Goal: Task Accomplishment & Management: Use online tool/utility

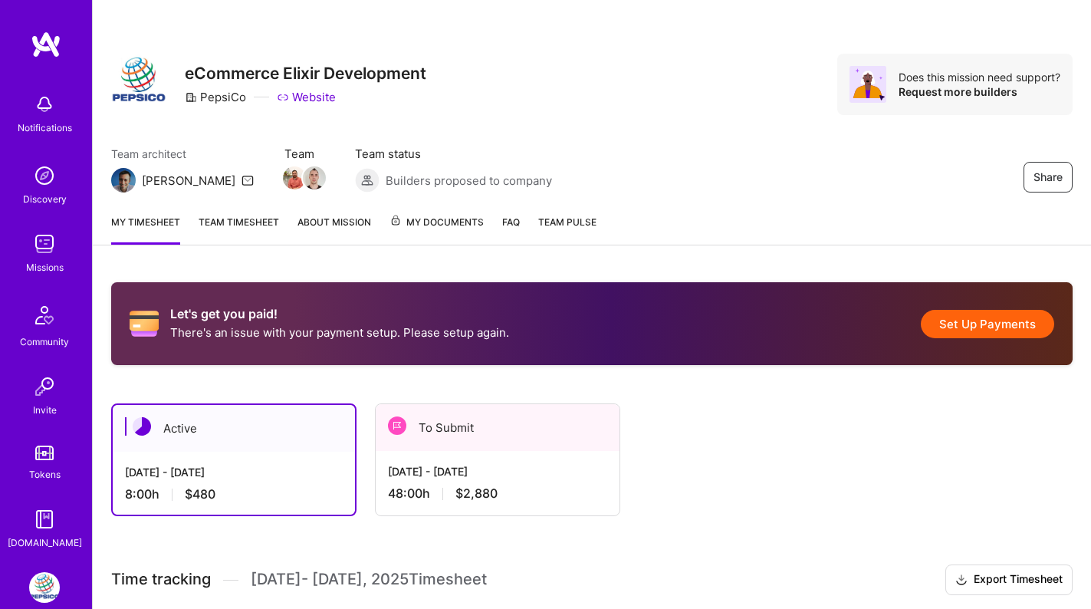
scroll to position [45, 0]
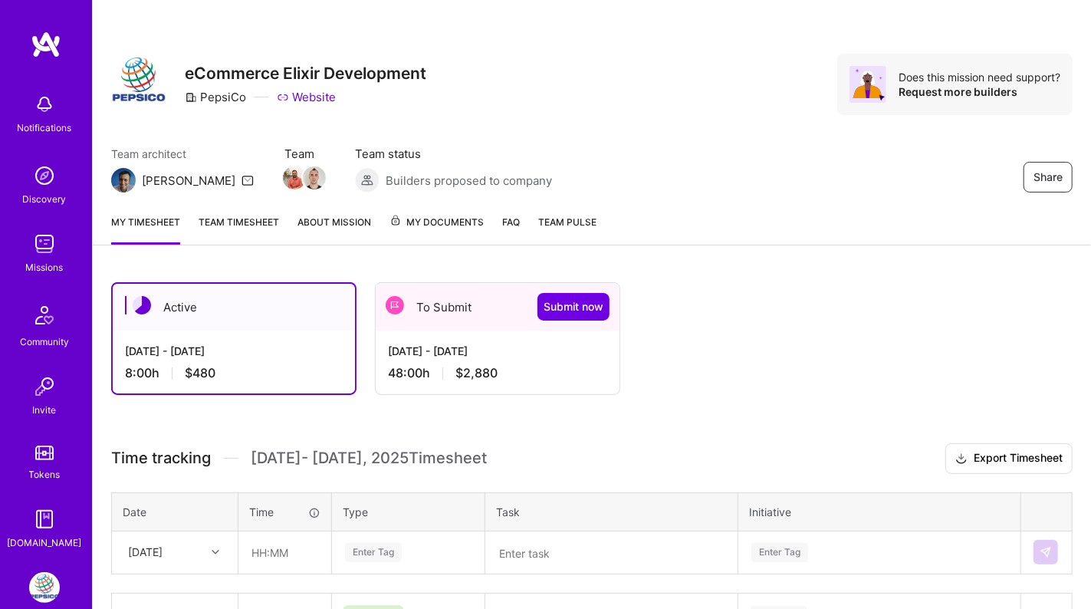
scroll to position [45, 0]
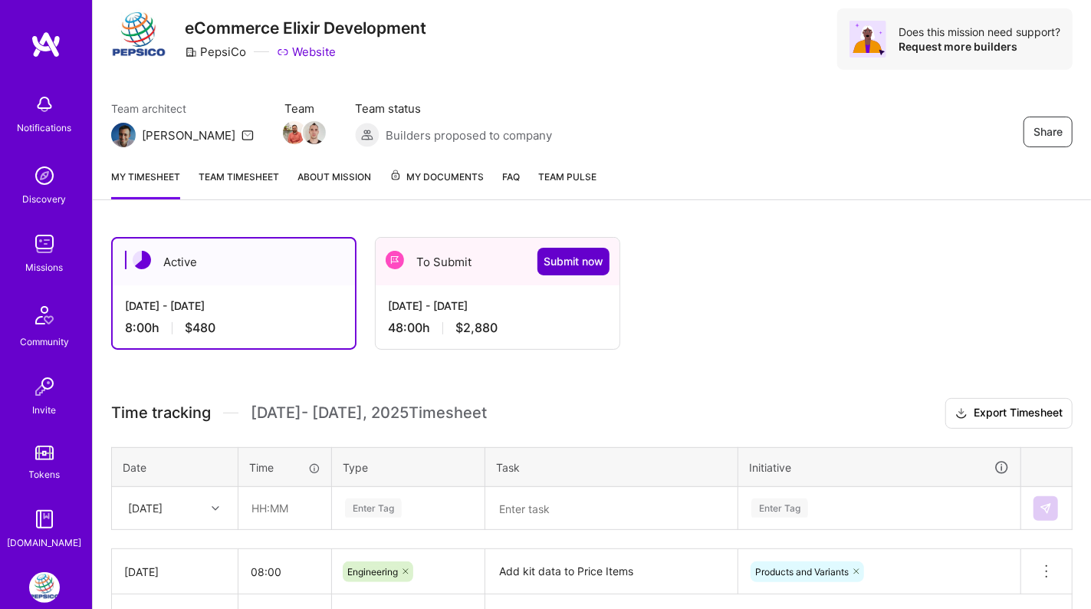
click at [567, 255] on span "Submit now" at bounding box center [574, 261] width 60 height 15
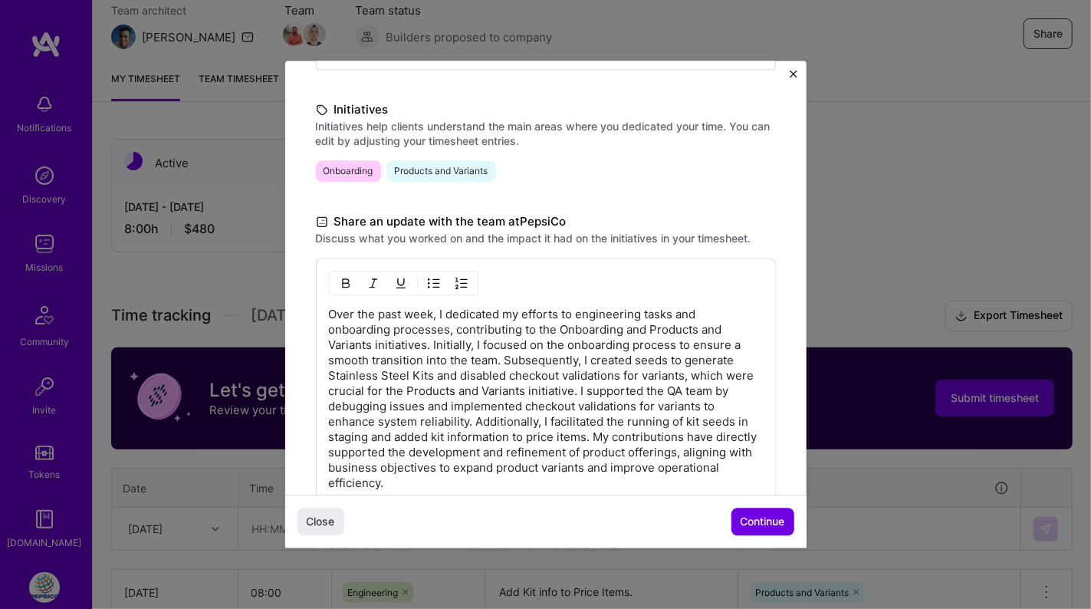
scroll to position [330, 0]
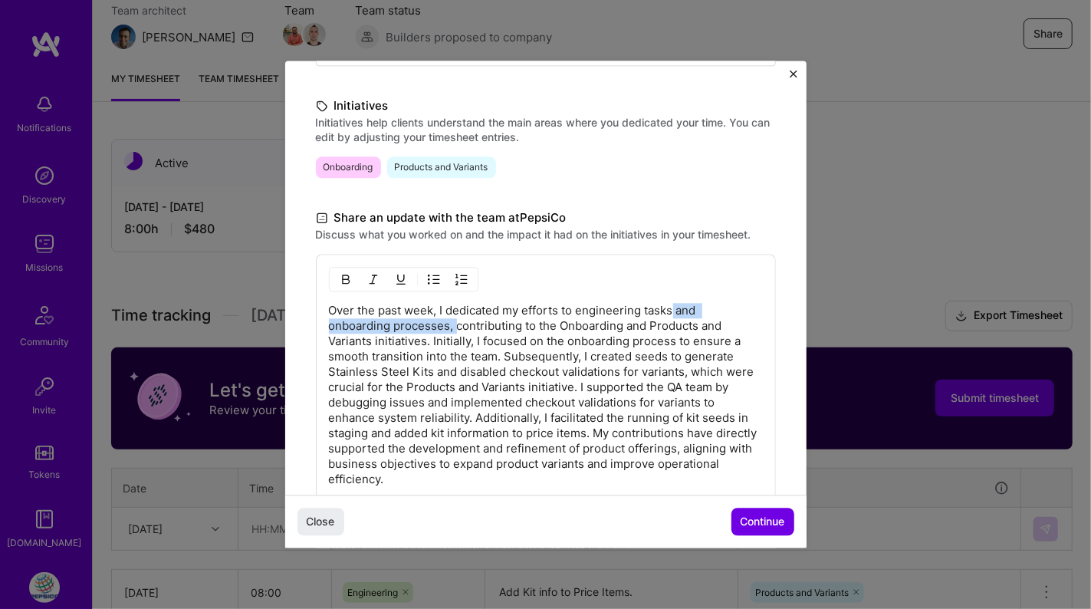
drag, startPoint x: 672, startPoint y: 309, endPoint x: 457, endPoint y: 328, distance: 215.6
click at [457, 328] on p "Over the past week, I dedicated my efforts to engineering tasks and onboarding …" at bounding box center [546, 395] width 434 height 184
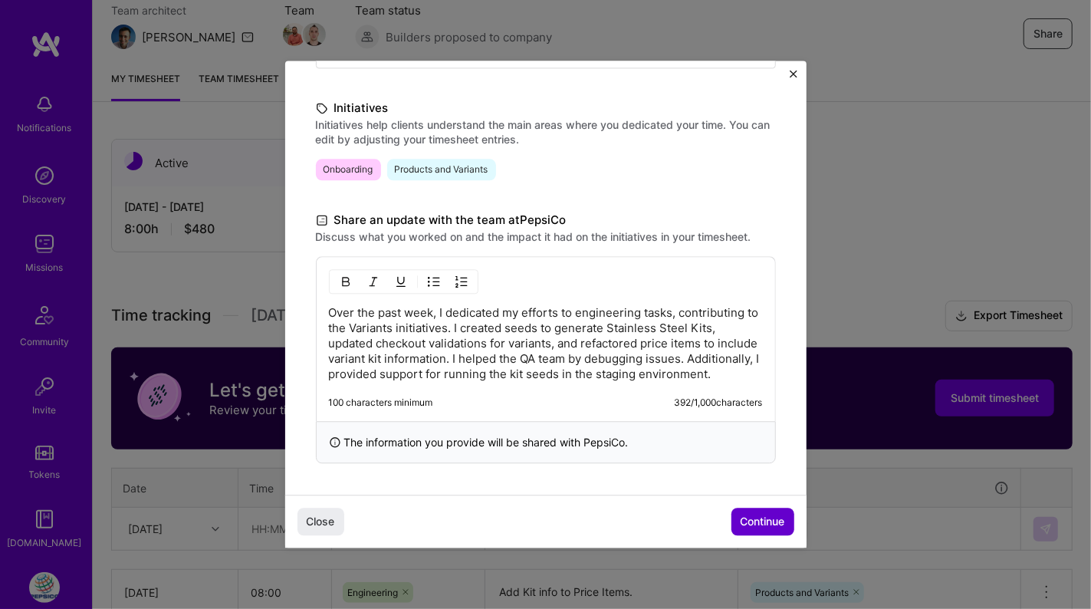
click at [762, 513] on button "Continue" at bounding box center [763, 522] width 63 height 28
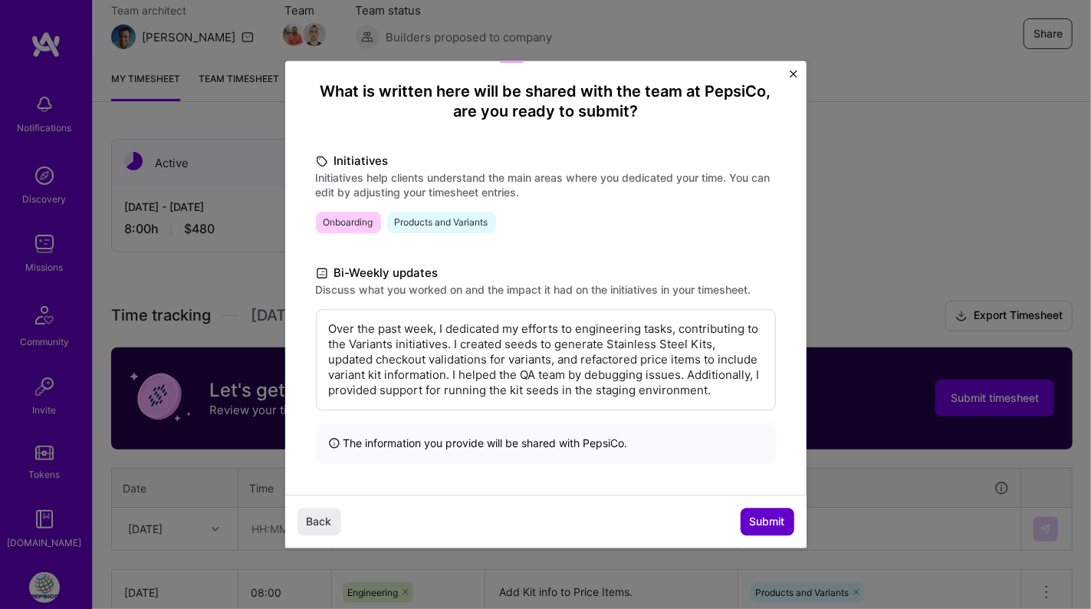
click at [763, 513] on button "Submit" at bounding box center [768, 522] width 54 height 28
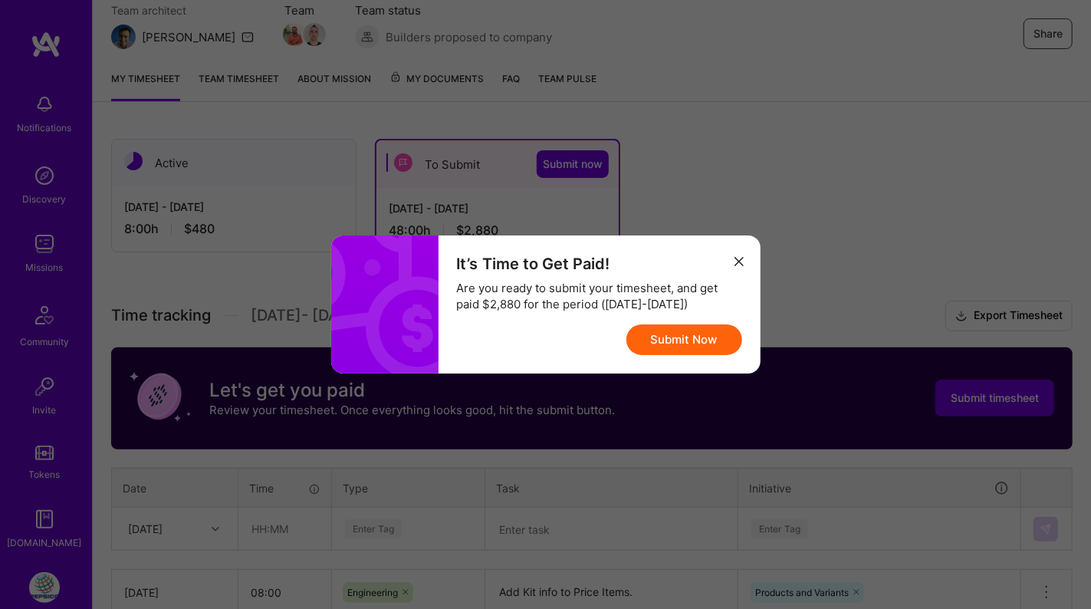
click at [684, 344] on button "Submit Now" at bounding box center [685, 339] width 116 height 31
